Goal: Check status: Verify the current state of an ongoing process or item

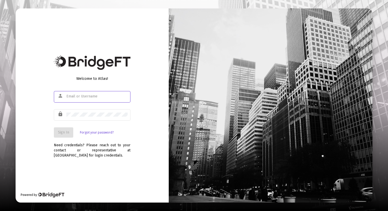
type input "[PERSON_NAME][EMAIL_ADDRESS][DOMAIN_NAME]"
click at [63, 128] on button "Sign In" at bounding box center [63, 132] width 19 height 10
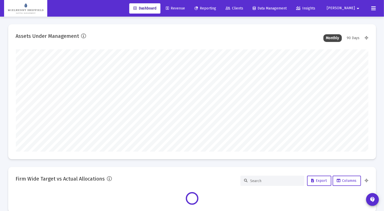
type input "[DATE]"
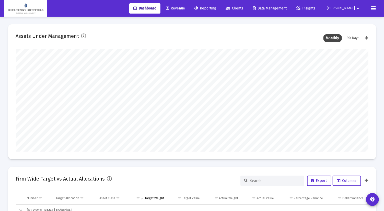
scroll to position [102, 190]
click at [216, 9] on span "Reporting" at bounding box center [205, 8] width 22 height 4
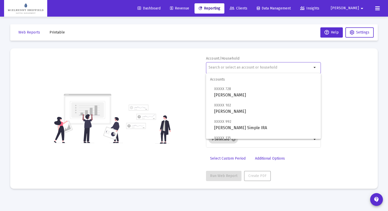
click at [224, 66] on input "text" at bounding box center [260, 67] width 103 height 4
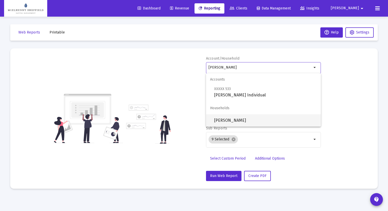
click at [240, 123] on span "[PERSON_NAME]" at bounding box center [265, 120] width 103 height 12
type input "[PERSON_NAME]"
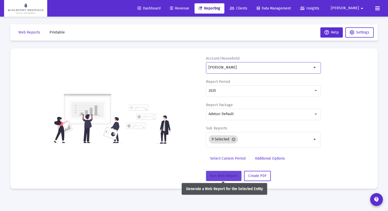
click at [227, 173] on button "Run Web Report" at bounding box center [223, 176] width 35 height 10
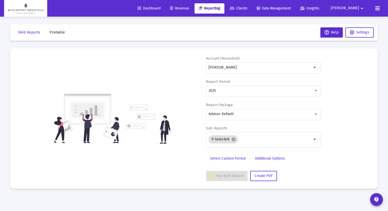
select select "View all"
